Goal: Task Accomplishment & Management: Manage account settings

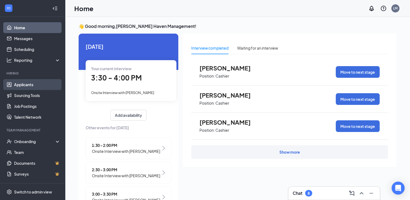
click at [14, 86] on link "Applicants" at bounding box center [37, 84] width 46 height 11
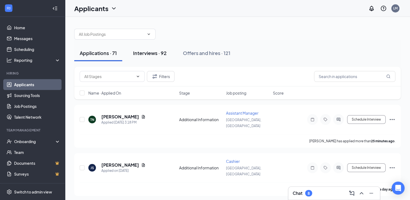
click at [160, 58] on button "Interviews · 92" at bounding box center [150, 53] width 44 height 16
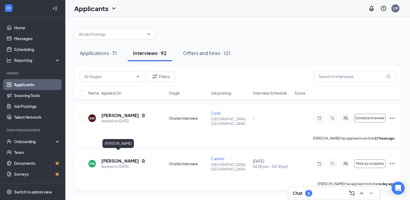
click at [109, 158] on h5 "[PERSON_NAME]" at bounding box center [120, 161] width 38 height 6
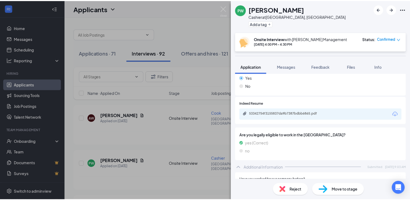
scroll to position [78, 0]
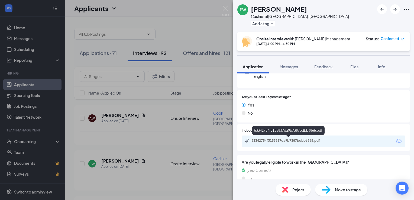
click at [311, 139] on div "53342754f3155837da9b7387bdbb6865.pdf" at bounding box center [290, 140] width 76 height 4
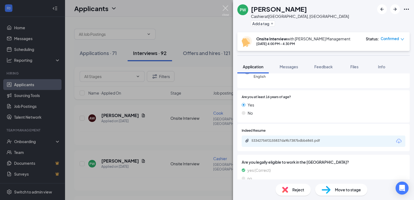
click at [225, 10] on img at bounding box center [225, 10] width 7 height 11
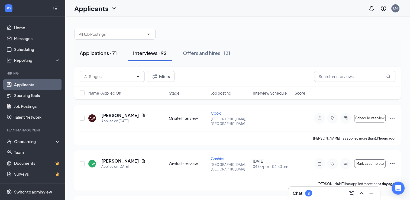
click at [103, 47] on button "Applications · 71" at bounding box center [98, 53] width 48 height 16
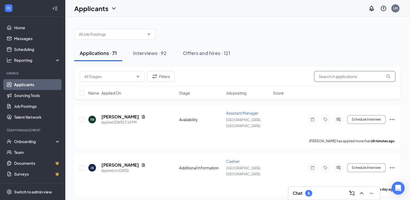
click at [328, 81] on input "text" at bounding box center [354, 76] width 81 height 11
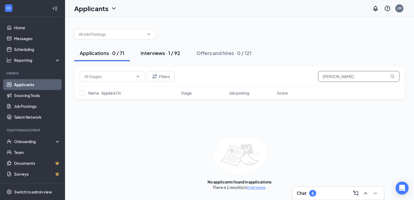
type input "[PERSON_NAME]"
click at [166, 47] on button "Interviews · 1 / 92" at bounding box center [160, 53] width 50 height 16
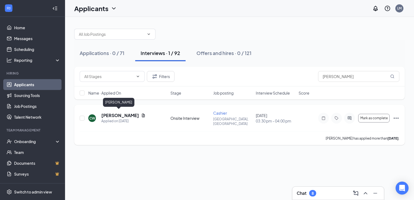
click at [115, 116] on h5 "[PERSON_NAME]" at bounding box center [120, 115] width 38 height 6
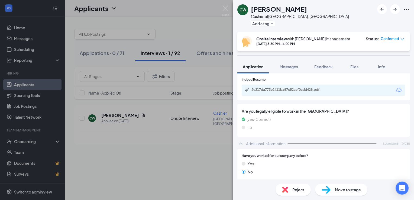
scroll to position [87, 0]
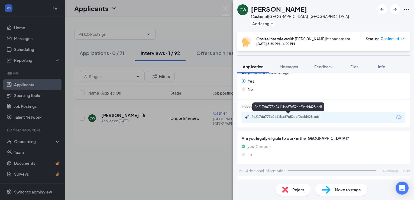
click at [278, 120] on div "2e217da773e2411ba87c52aef0cdd428.pdf" at bounding box center [289, 117] width 88 height 5
click at [229, 9] on img at bounding box center [225, 10] width 7 height 11
